Goal: Transaction & Acquisition: Purchase product/service

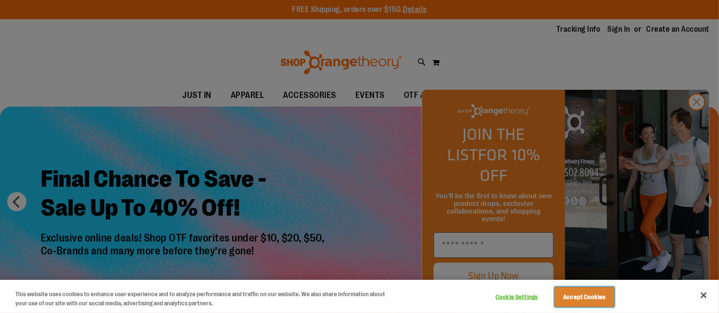
click at [586, 303] on button "Accept Cookies" at bounding box center [585, 297] width 60 height 20
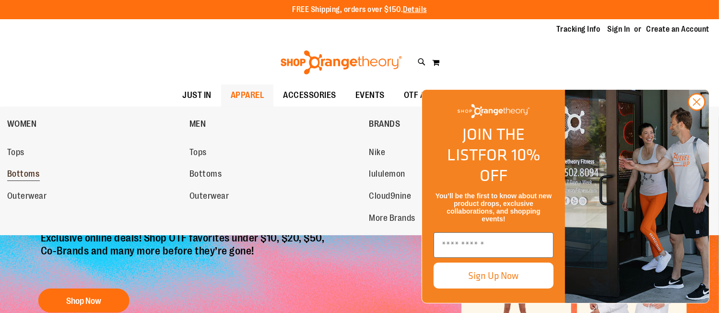
click at [26, 176] on span "Bottoms" at bounding box center [23, 175] width 33 height 12
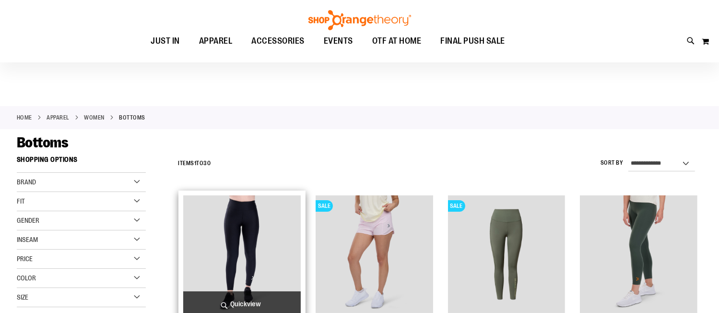
scroll to position [67, 0]
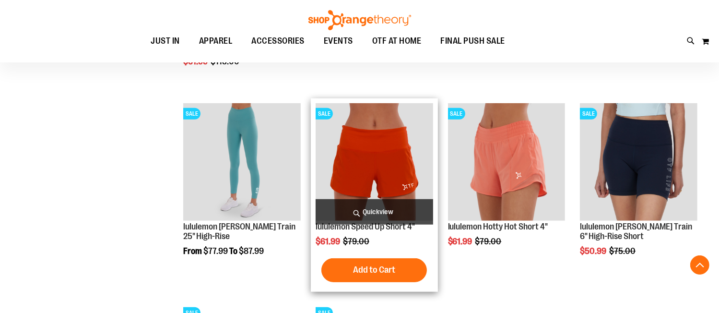
scroll to position [695, 0]
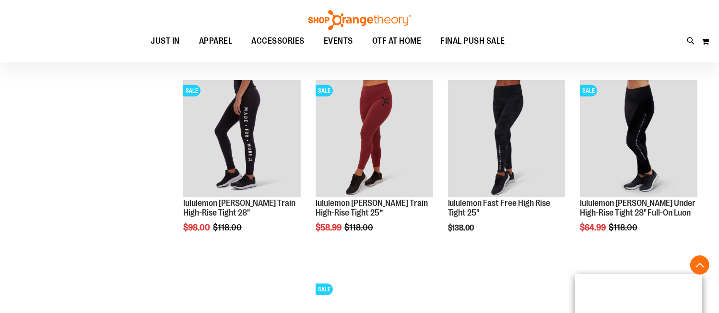
scroll to position [1111, 0]
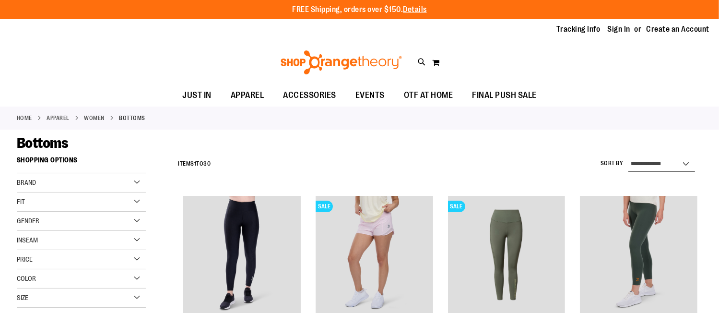
click at [670, 157] on select "**********" at bounding box center [661, 163] width 67 height 15
select select "*********"
click at [628, 156] on select "**********" at bounding box center [661, 163] width 67 height 15
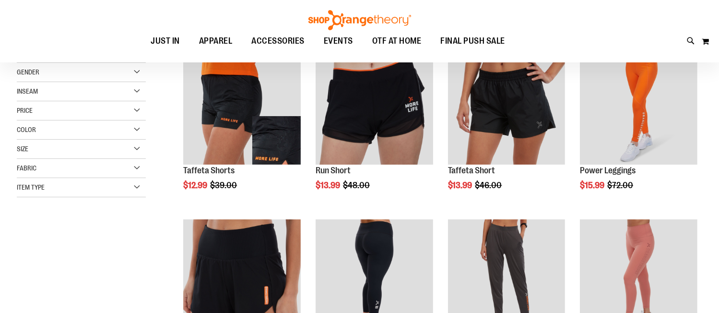
scroll to position [151, 0]
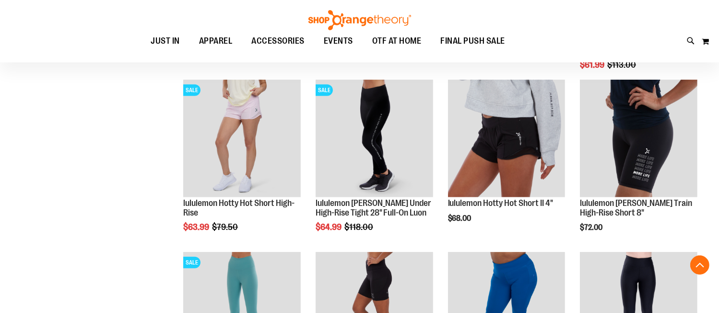
scroll to position [805, 0]
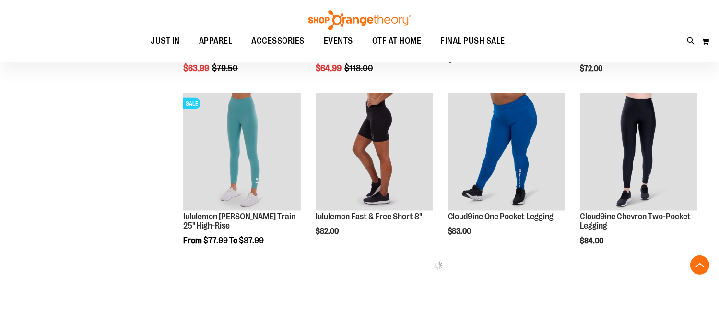
scroll to position [963, 0]
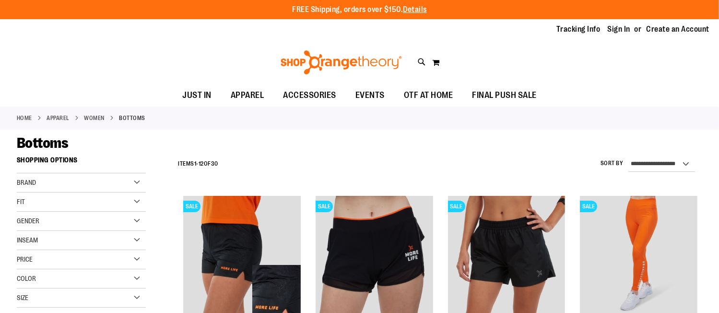
click at [89, 117] on link "WOMEN" at bounding box center [94, 118] width 21 height 9
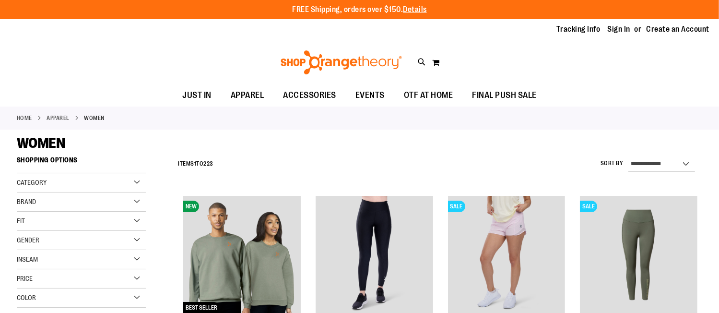
click at [77, 179] on div "Category" at bounding box center [81, 182] width 129 height 19
click at [23, 201] on link "Tops" at bounding box center [76, 202] width 124 height 10
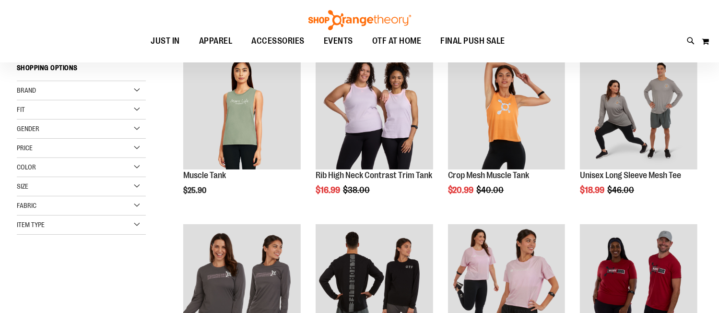
scroll to position [151, 0]
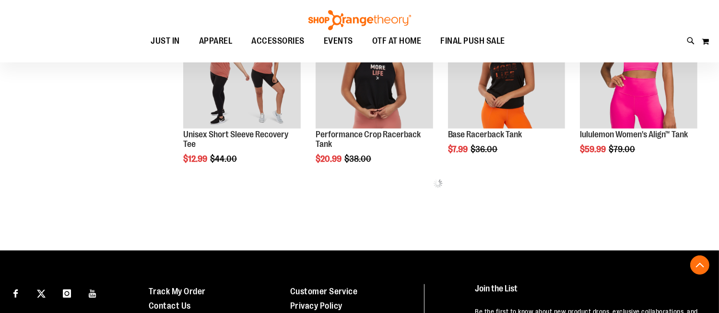
scroll to position [530, 0]
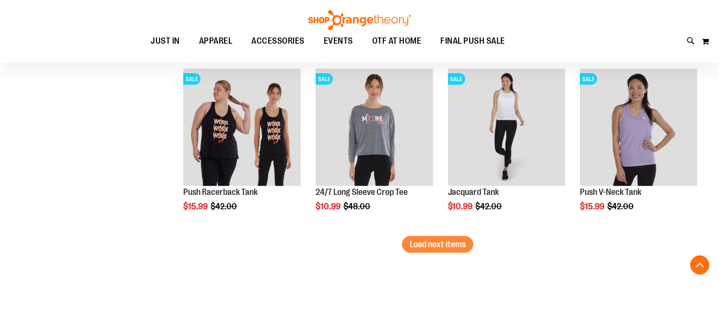
scroll to position [1514, 0]
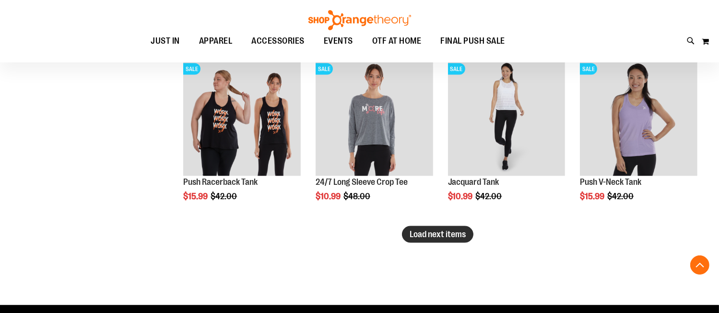
click at [422, 239] on button "Load next items" at bounding box center [437, 234] width 71 height 17
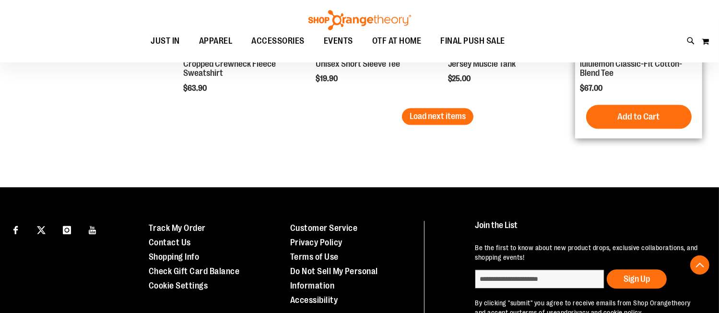
scroll to position [2152, 0]
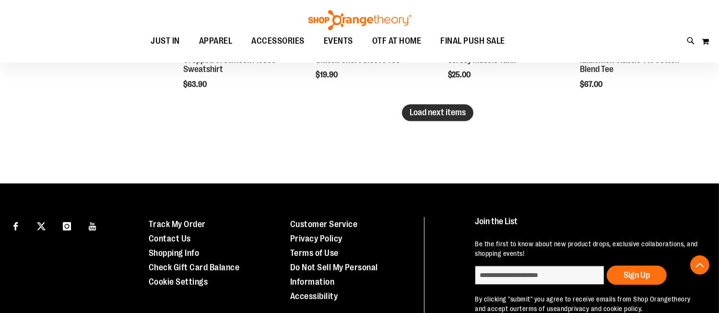
click at [458, 109] on span "Load next items" at bounding box center [438, 112] width 56 height 10
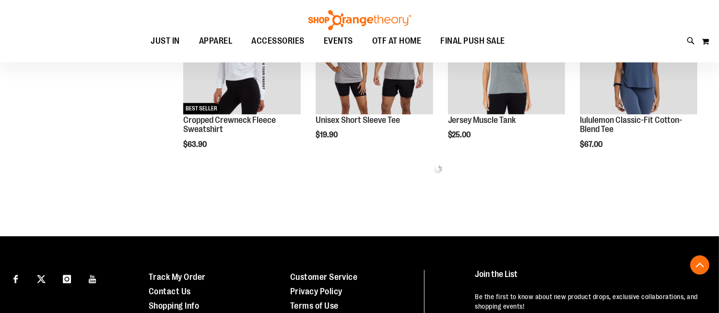
scroll to position [2090, 0]
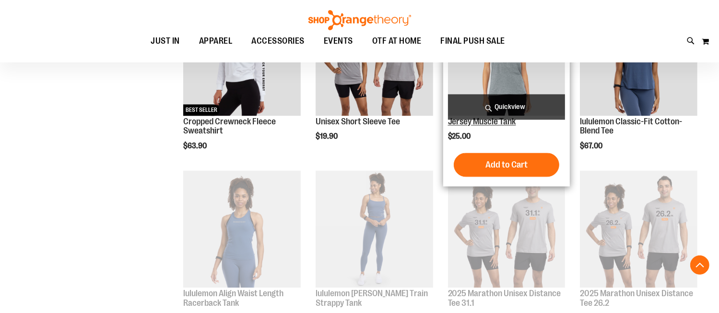
click at [493, 123] on link "Jersey Muscle Tank" at bounding box center [482, 122] width 68 height 10
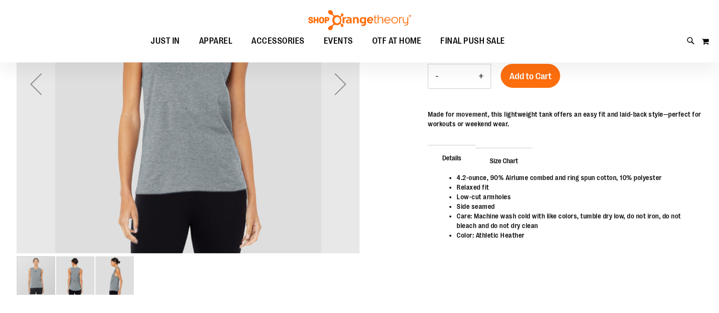
scroll to position [121, 0]
click at [73, 281] on img "image 2 of 3" at bounding box center [75, 275] width 38 height 38
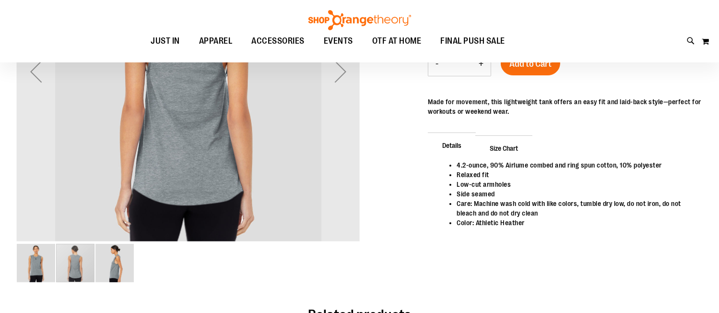
scroll to position [142, 0]
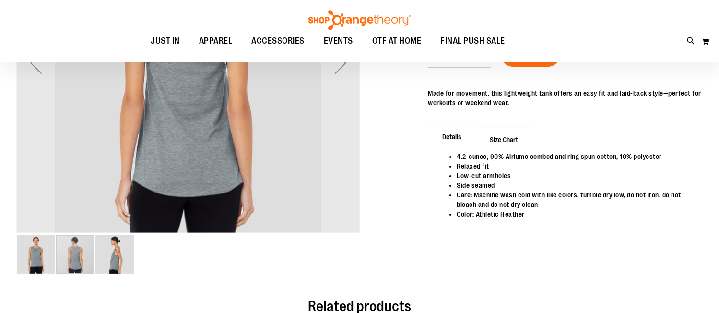
click at [125, 253] on img "image 3 of 3" at bounding box center [114, 254] width 38 height 38
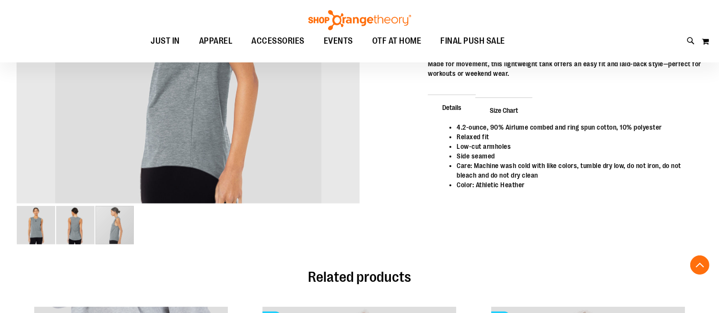
scroll to position [172, 0]
click at [49, 218] on img "image 1 of 3" at bounding box center [36, 224] width 38 height 38
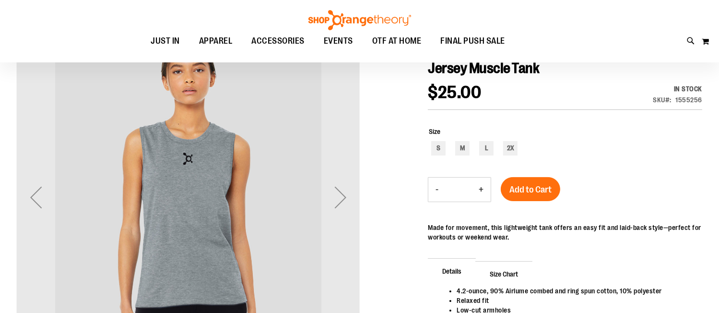
scroll to position [7, 0]
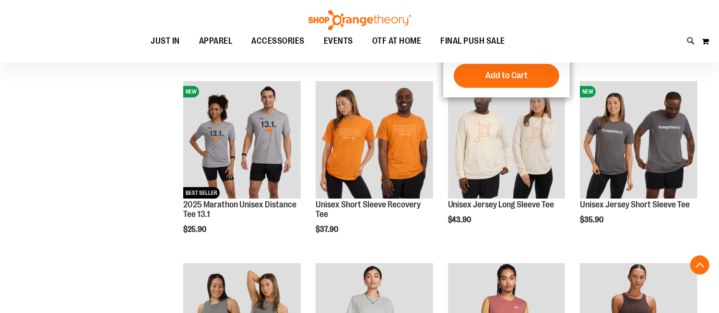
scroll to position [320, 0]
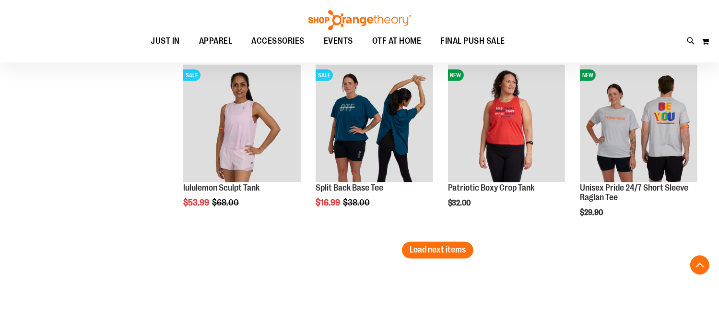
scroll to position [1609, 0]
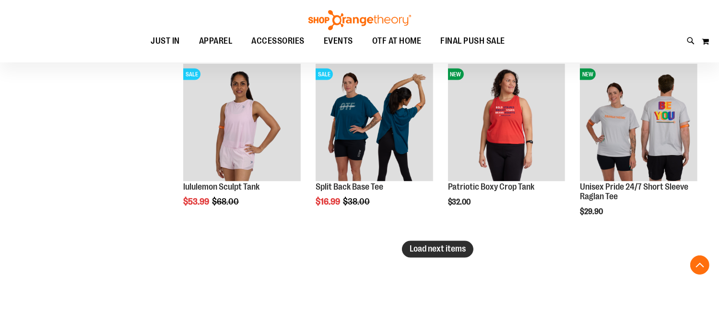
click at [416, 250] on span "Load next items" at bounding box center [438, 249] width 56 height 10
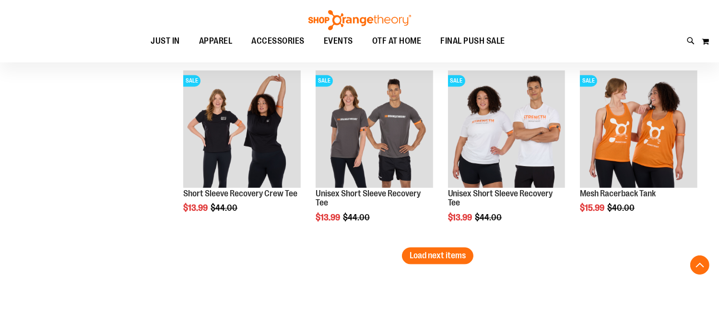
scroll to position [2150, 0]
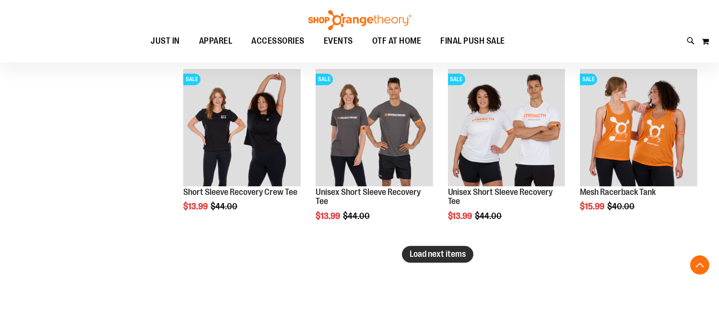
click at [449, 255] on span "Load next items" at bounding box center [438, 254] width 56 height 10
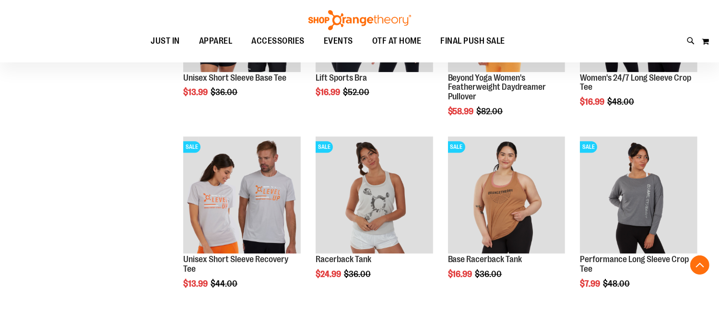
scroll to position [2448, 0]
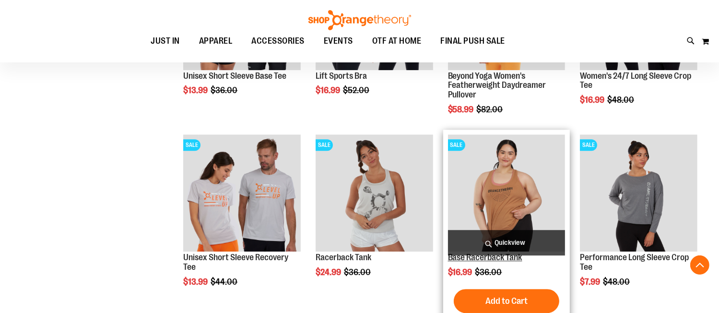
click at [492, 259] on link "Base Racerback Tank" at bounding box center [485, 257] width 74 height 10
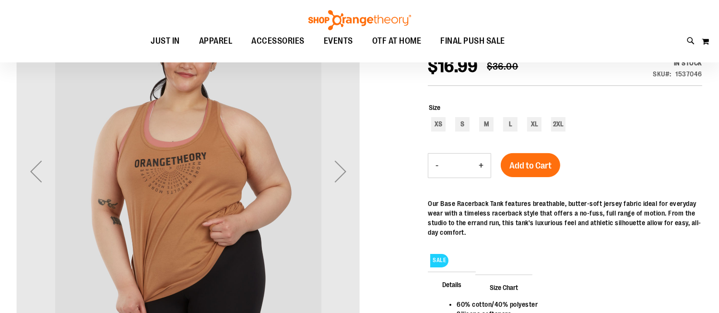
scroll to position [138, 0]
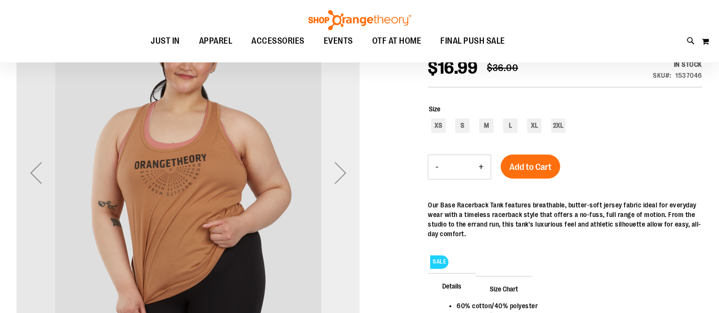
click at [332, 176] on div "Next" at bounding box center [340, 173] width 38 height 38
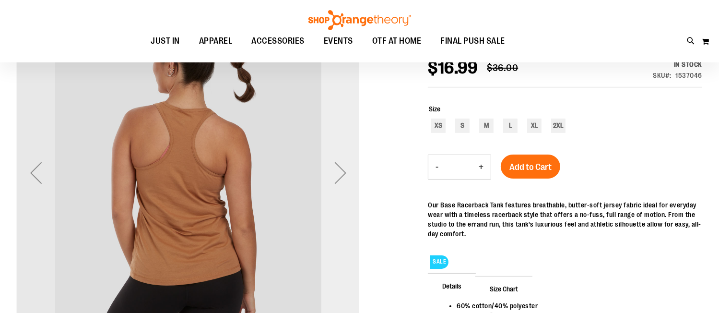
scroll to position [138, 0]
click at [332, 176] on div "Next" at bounding box center [340, 173] width 38 height 38
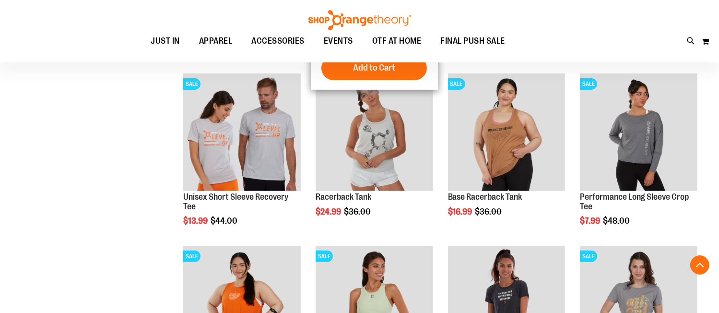
scroll to position [320, 0]
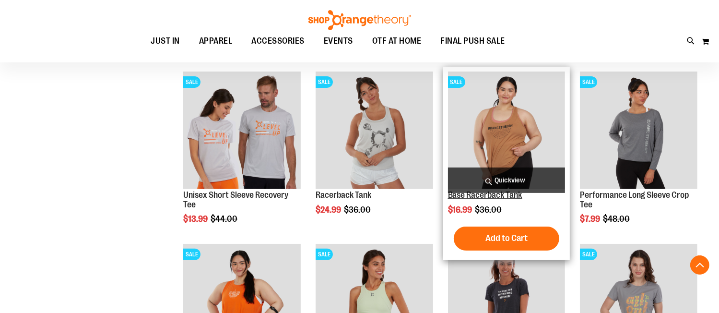
click at [489, 196] on link "Base Racerback Tank" at bounding box center [485, 195] width 74 height 10
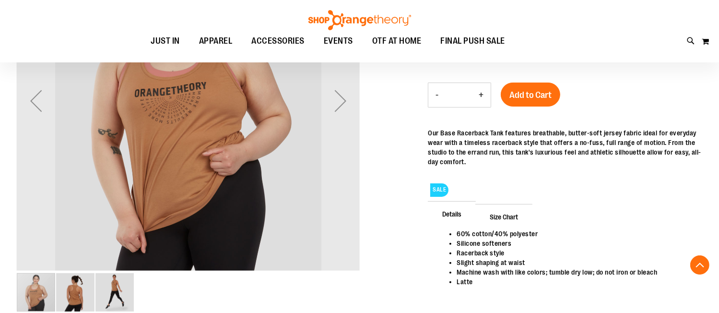
scroll to position [183, 0]
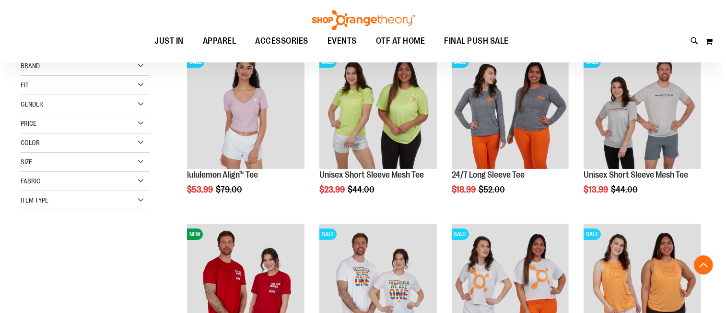
scroll to position [104, 0]
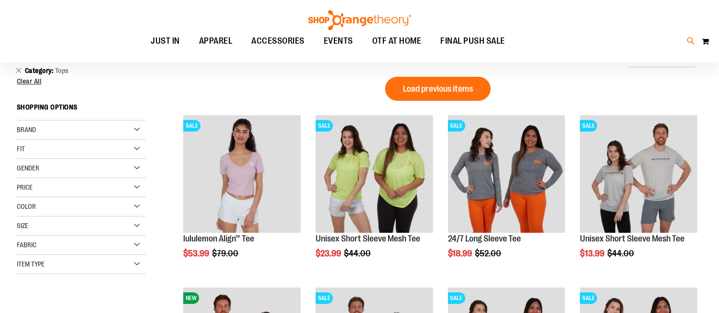
click at [689, 37] on icon at bounding box center [691, 40] width 8 height 11
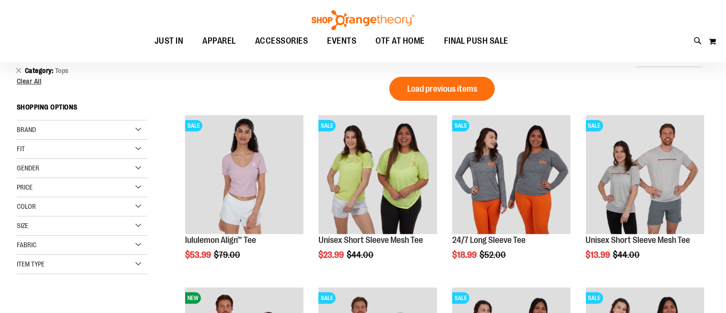
type input "*****"
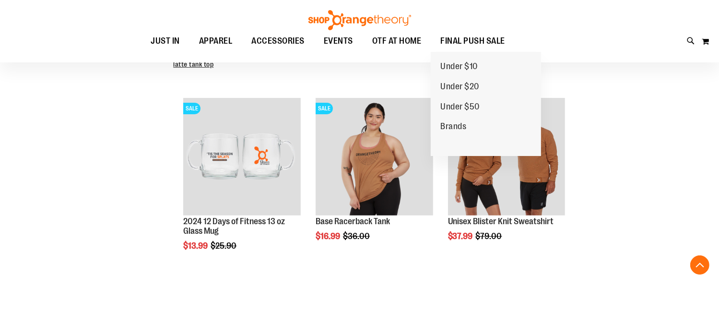
scroll to position [285, 0]
